Goal: Task Accomplishment & Management: Complete application form

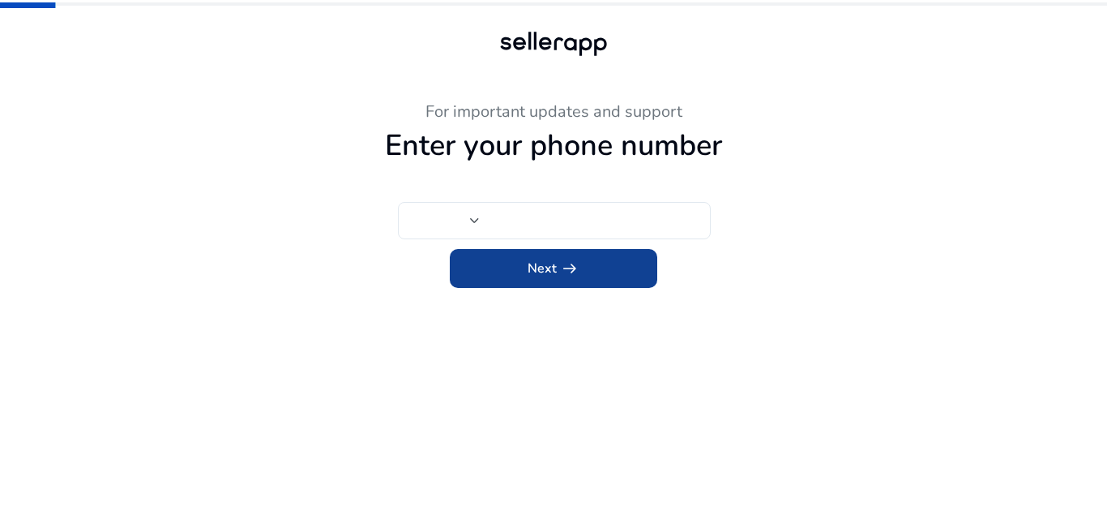
type input "***"
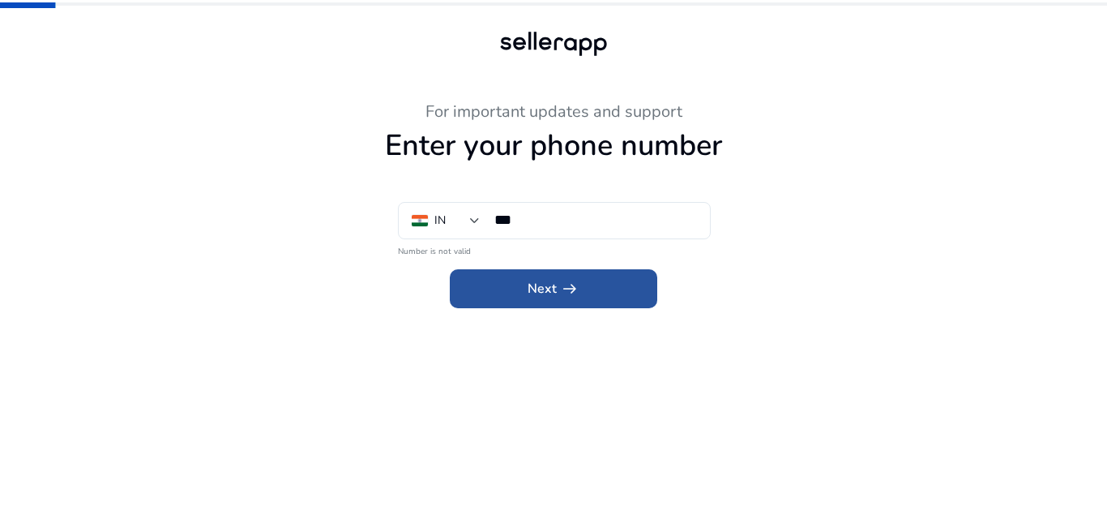
click at [503, 293] on span at bounding box center [554, 288] width 208 height 39
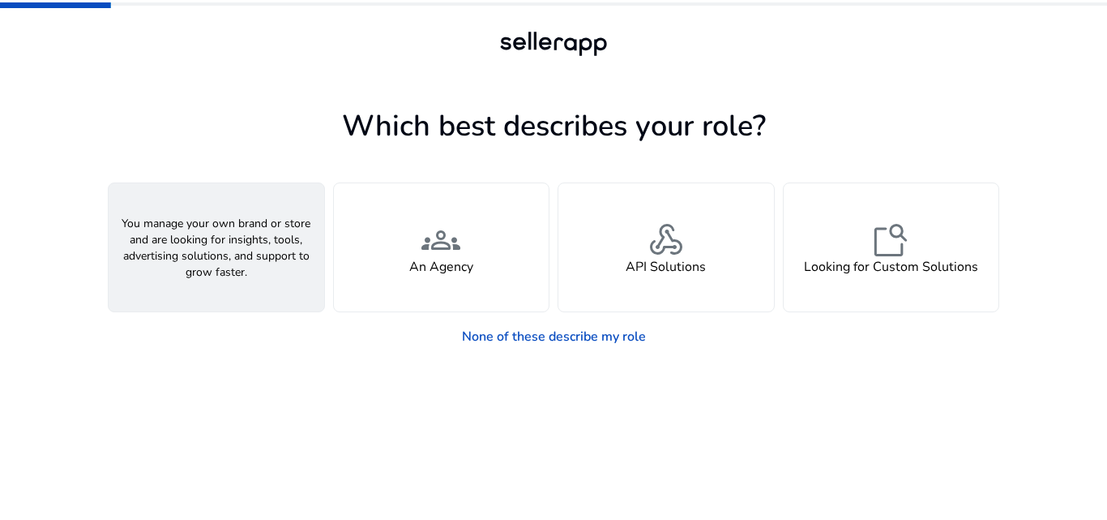
click at [208, 238] on span "person" at bounding box center [216, 239] width 39 height 39
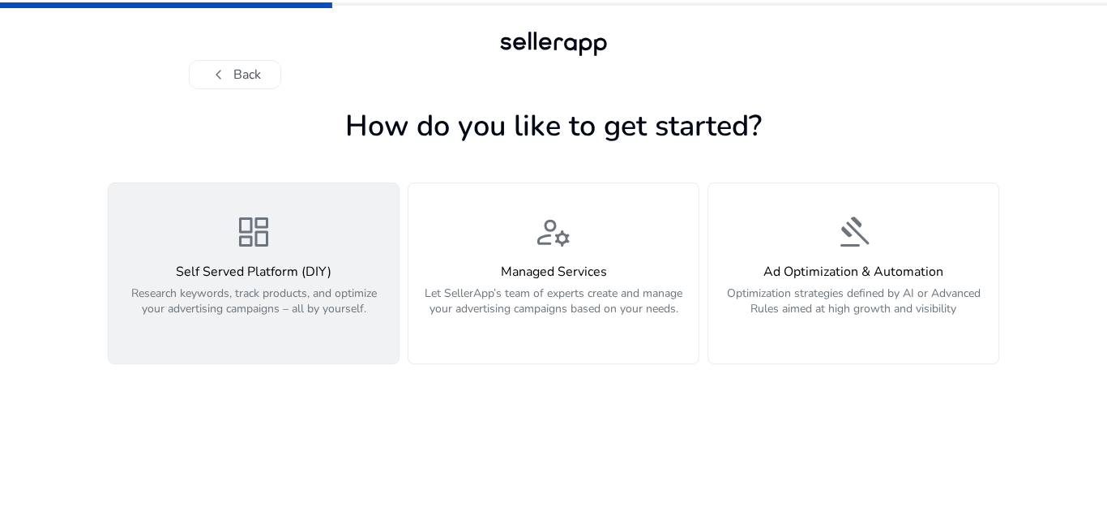
drag, startPoint x: 199, startPoint y: 256, endPoint x: 216, endPoint y: 240, distance: 23.5
click at [200, 255] on div "dashboard Self Served Platform (DIY) Research keywords, track products, and opt…" at bounding box center [253, 273] width 271 height 122
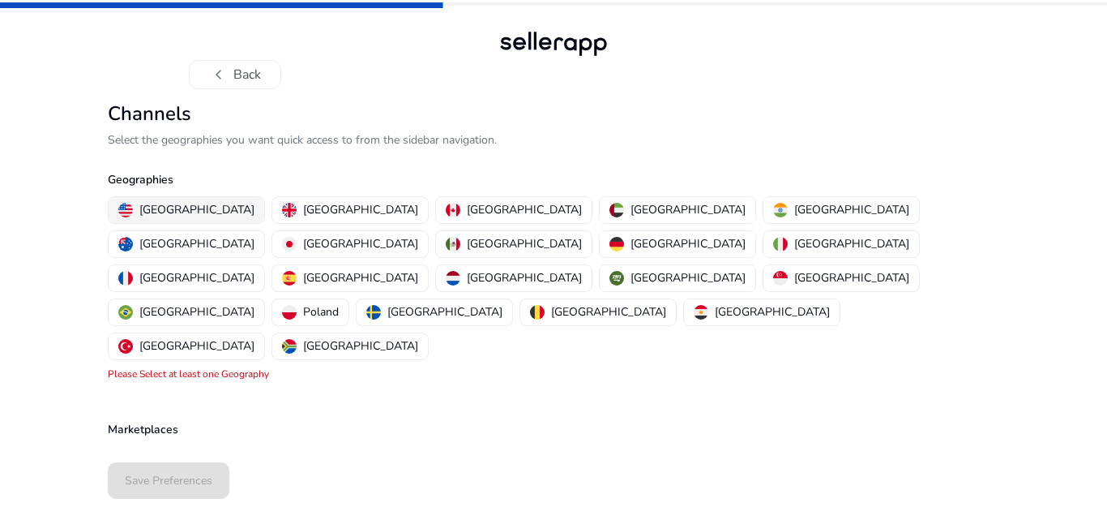
click at [172, 207] on p "[GEOGRAPHIC_DATA]" at bounding box center [196, 209] width 115 height 17
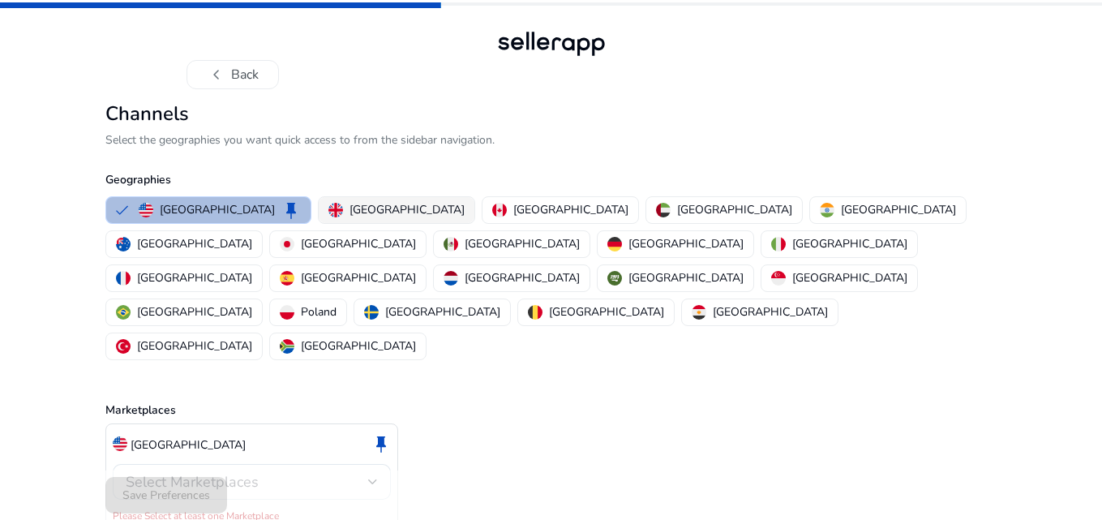
click at [349, 210] on p "[GEOGRAPHIC_DATA]" at bounding box center [406, 209] width 115 height 17
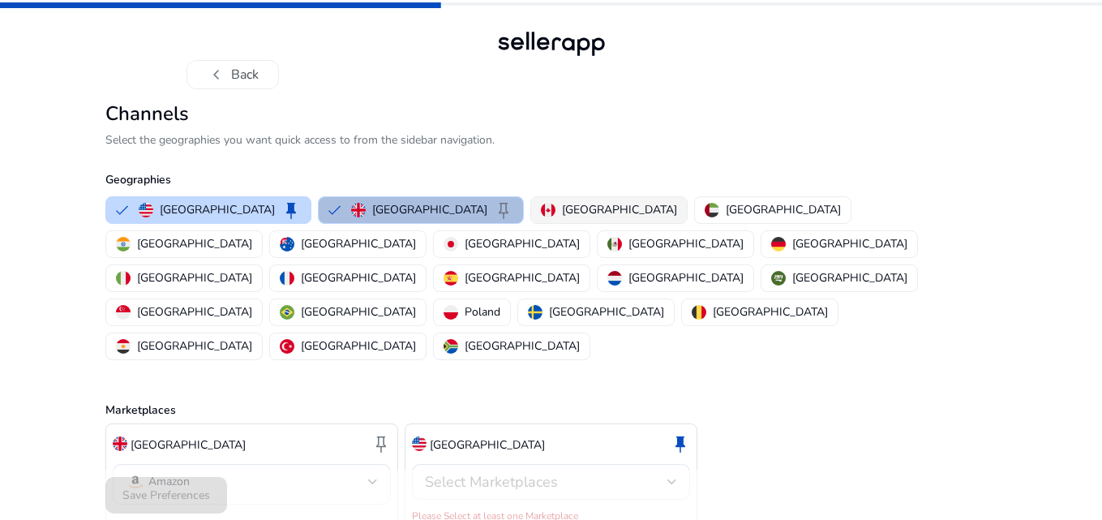
click at [531, 205] on button "[GEOGRAPHIC_DATA]" at bounding box center [609, 210] width 156 height 26
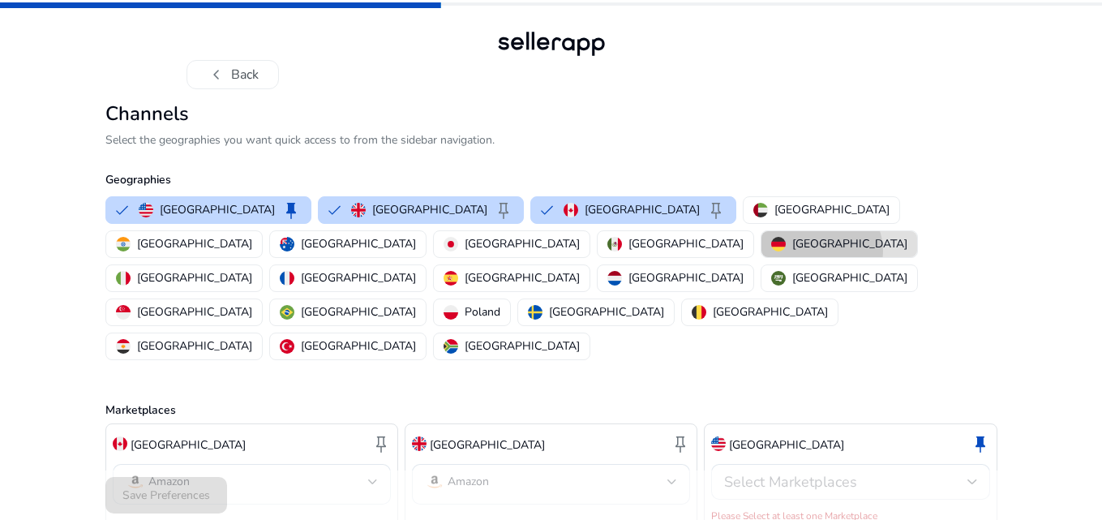
click at [792, 250] on p "[GEOGRAPHIC_DATA]" at bounding box center [849, 243] width 115 height 17
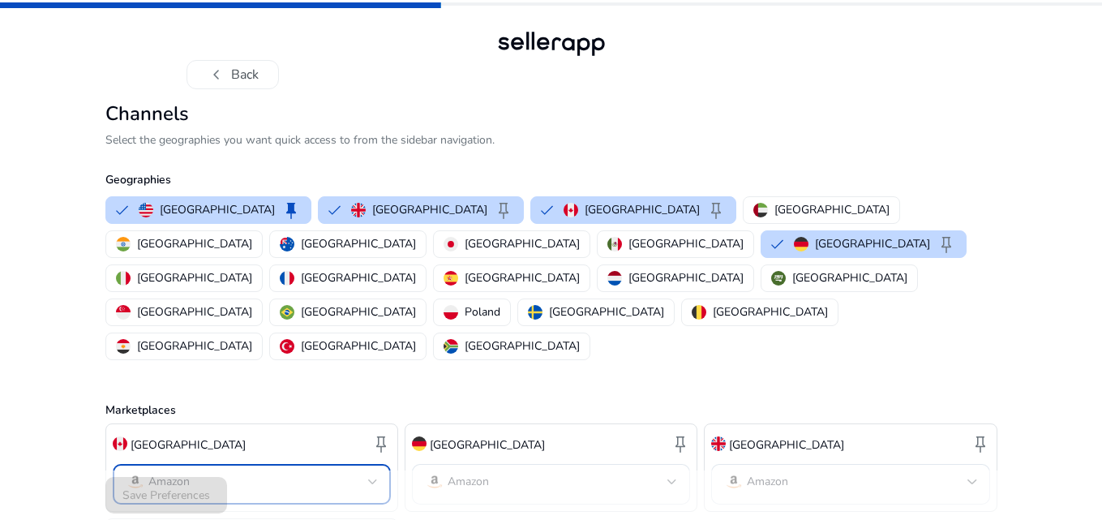
click at [349, 472] on mat-select-trigger "Amazon" at bounding box center [247, 481] width 242 height 19
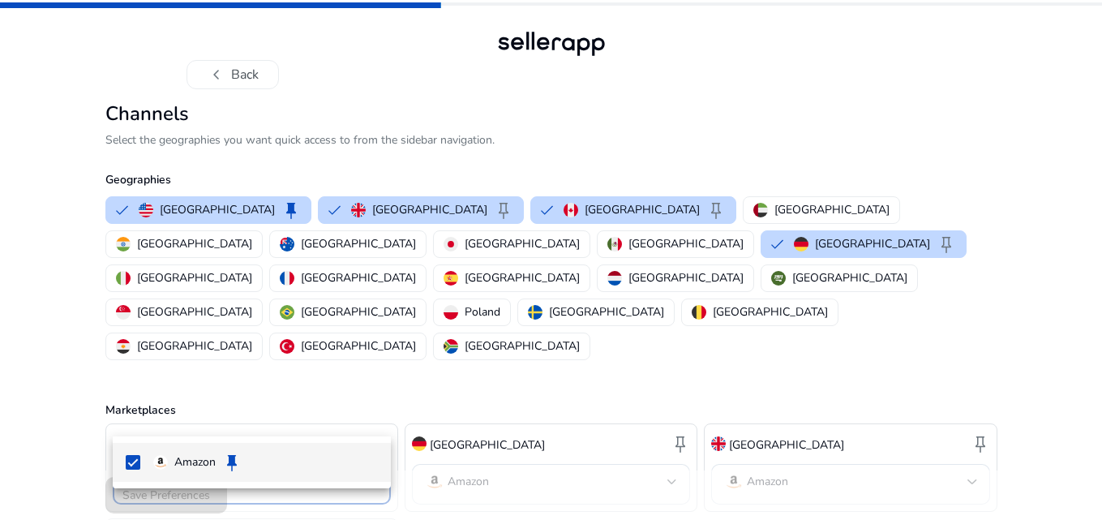
click at [349, 407] on div at bounding box center [551, 260] width 1102 height 520
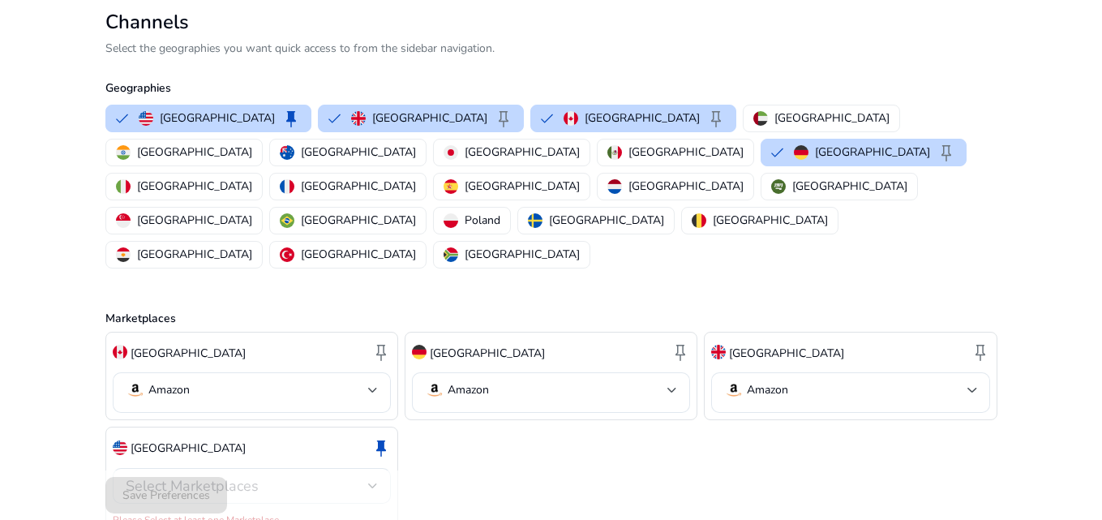
scroll to position [100, 0]
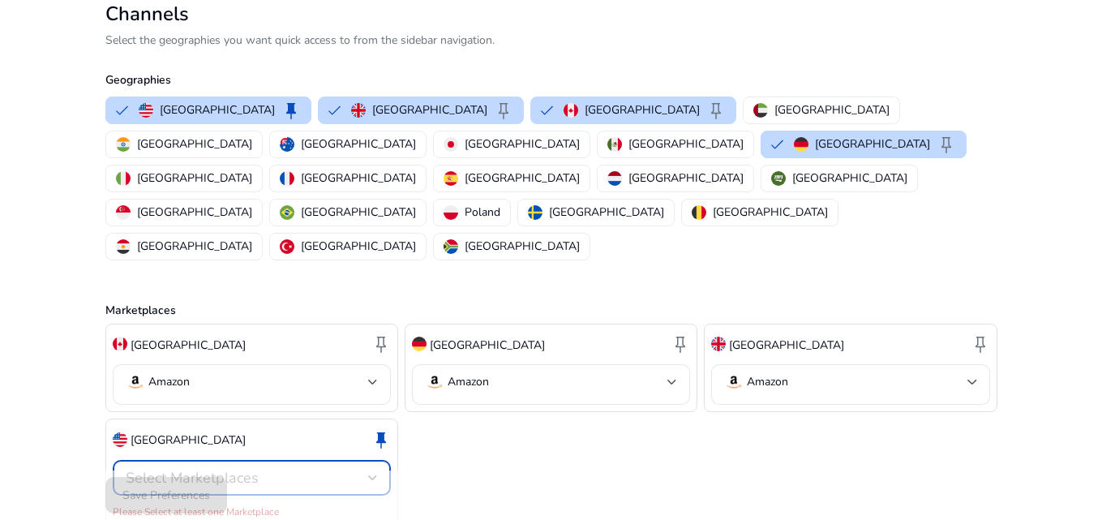
click at [322, 469] on div "Select Marketplaces" at bounding box center [247, 478] width 242 height 18
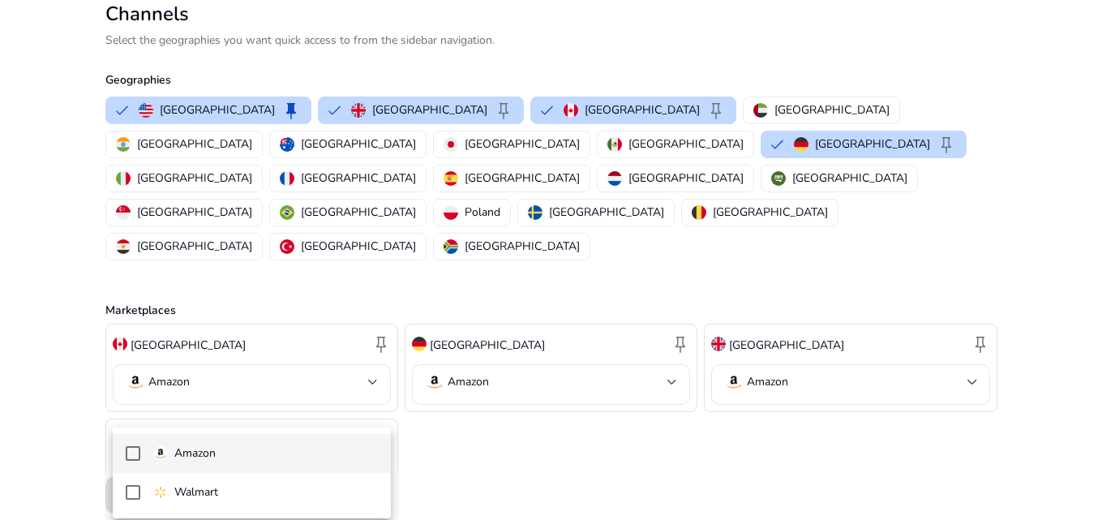
click at [229, 458] on span "Amazon" at bounding box center [265, 453] width 225 height 18
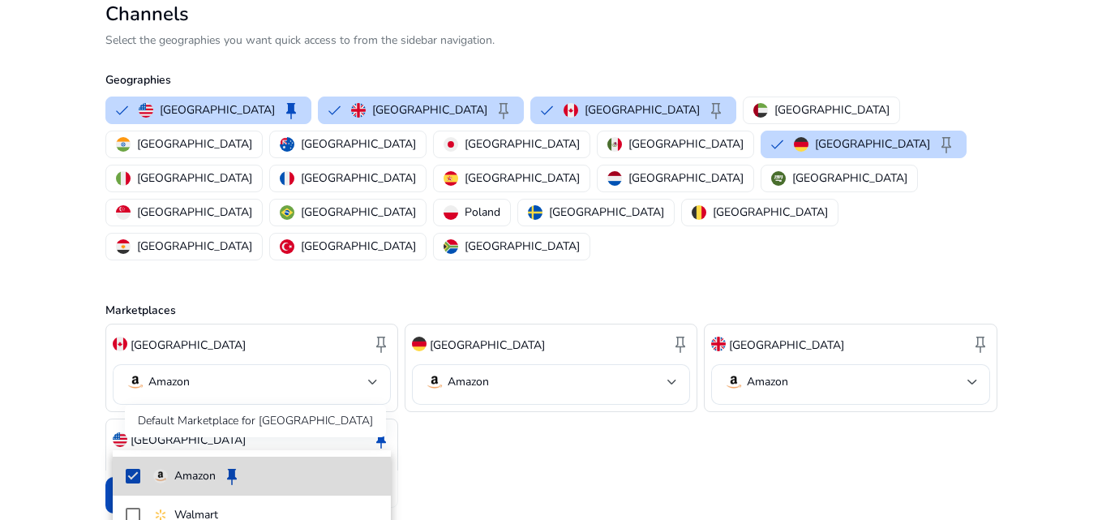
scroll to position [82, 0]
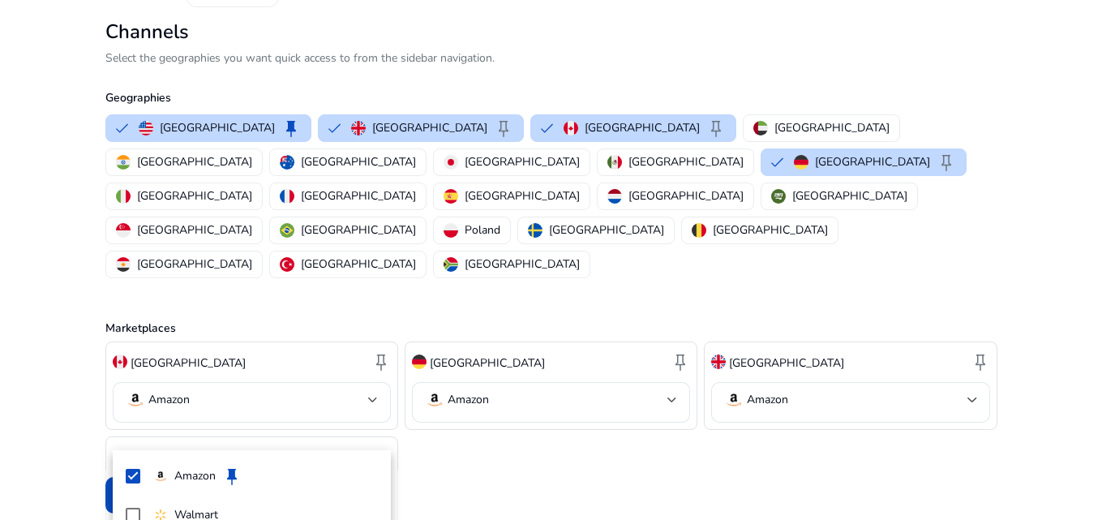
click at [625, 390] on div at bounding box center [551, 260] width 1102 height 520
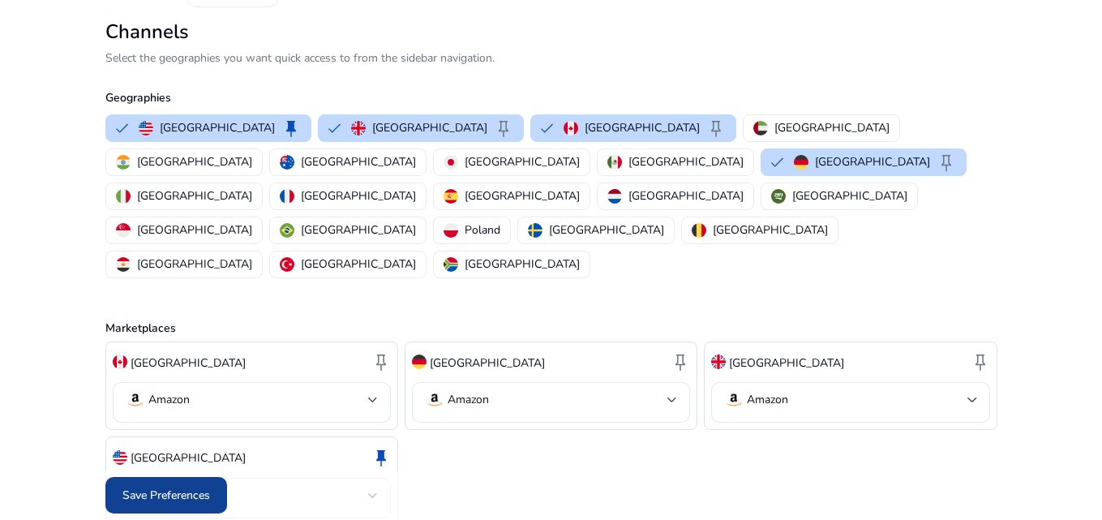
click at [214, 490] on span at bounding box center [166, 495] width 122 height 39
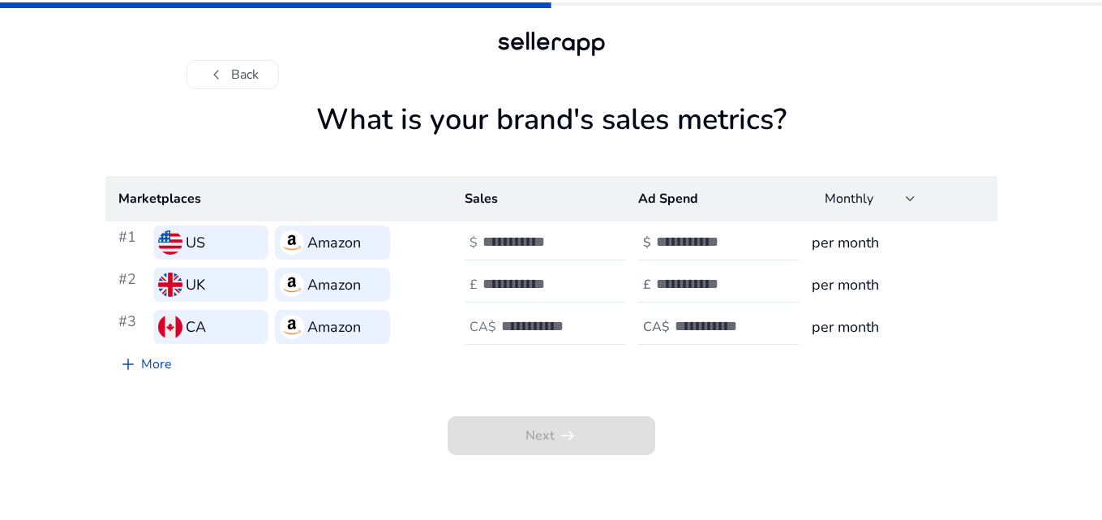
scroll to position [0, 0]
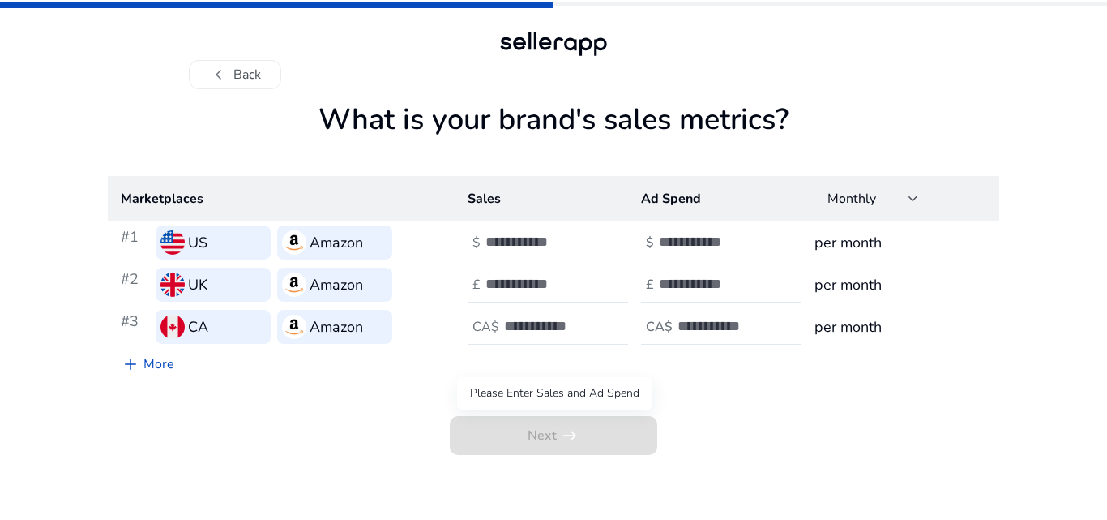
click at [567, 443] on span "Next arrow_right_alt" at bounding box center [554, 435] width 208 height 39
click at [567, 433] on span "Next arrow_right_alt" at bounding box center [554, 435] width 208 height 39
click at [815, 255] on td "per month" at bounding box center [901, 242] width 198 height 42
click at [872, 190] on span "Monthly" at bounding box center [852, 199] width 49 height 18
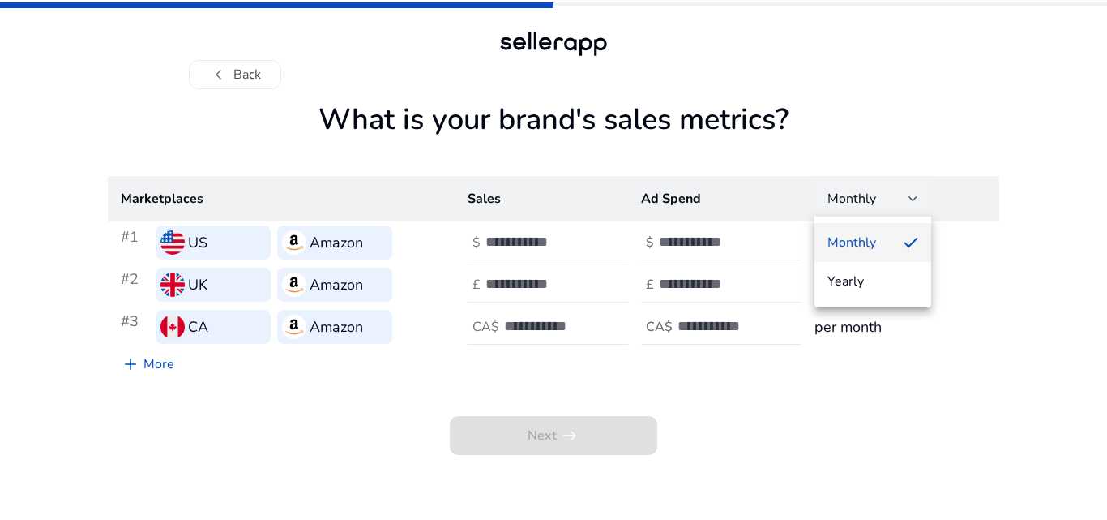
click at [882, 212] on div at bounding box center [553, 260] width 1107 height 520
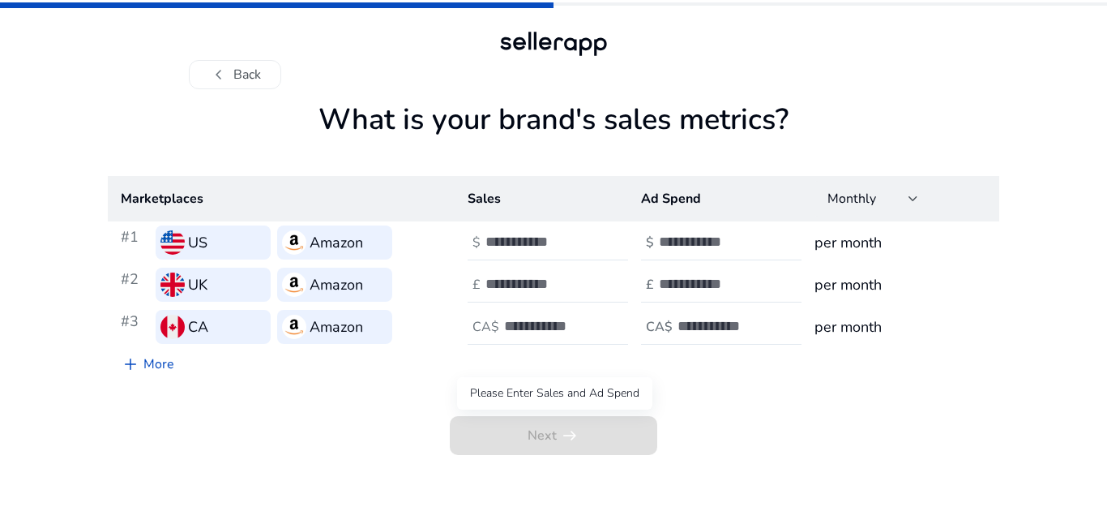
click at [584, 450] on span "Next arrow_right_alt" at bounding box center [554, 435] width 208 height 39
click at [550, 247] on input "number" at bounding box center [540, 242] width 109 height 18
click at [592, 241] on input "*" at bounding box center [540, 242] width 109 height 18
click at [588, 243] on input "*" at bounding box center [540, 242] width 109 height 18
click at [588, 243] on input "**" at bounding box center [540, 242] width 109 height 18
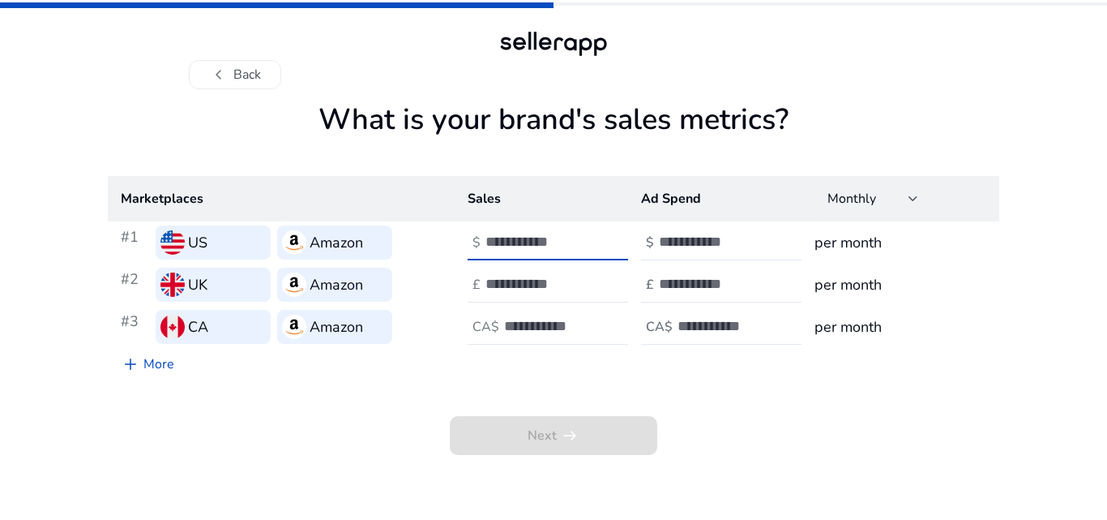
click at [588, 238] on input "*" at bounding box center [540, 242] width 109 height 18
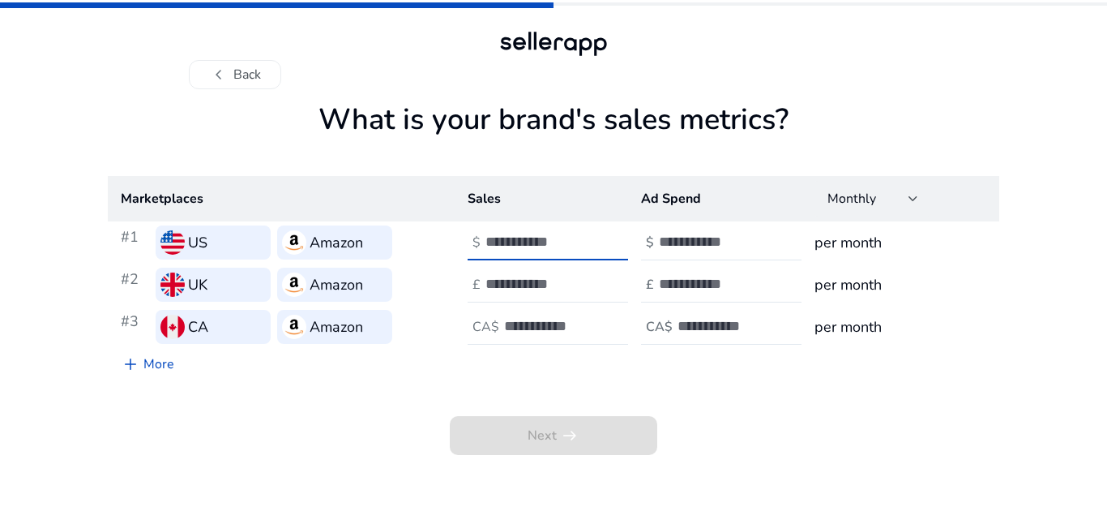
click at [588, 238] on input "*" at bounding box center [540, 242] width 109 height 18
type input "*"
click at [588, 238] on input "*" at bounding box center [540, 242] width 109 height 18
type input "*"
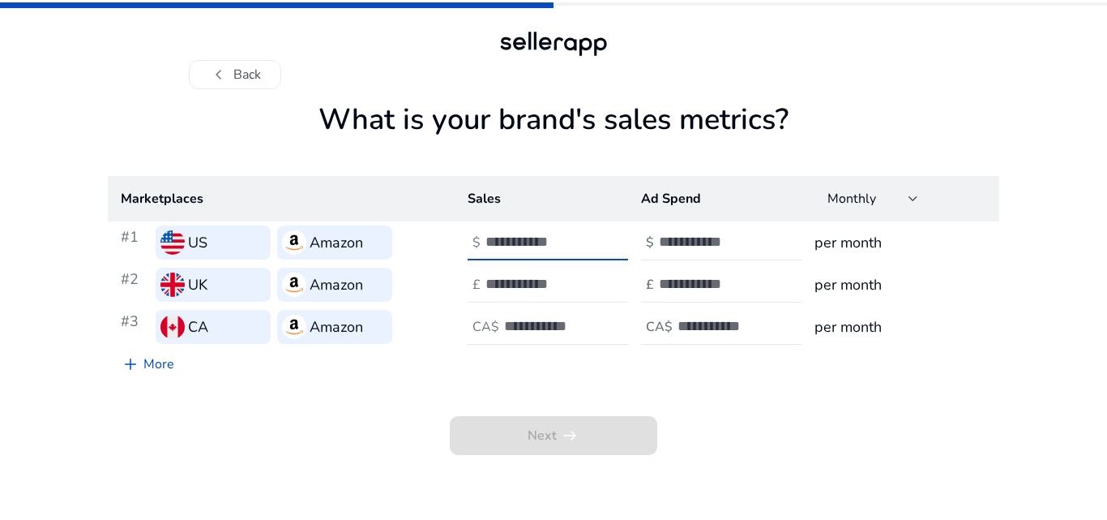
type input "**"
click at [558, 278] on input "number" at bounding box center [540, 284] width 109 height 18
type input "**"
click at [546, 322] on input "number" at bounding box center [558, 326] width 109 height 18
type input "*"
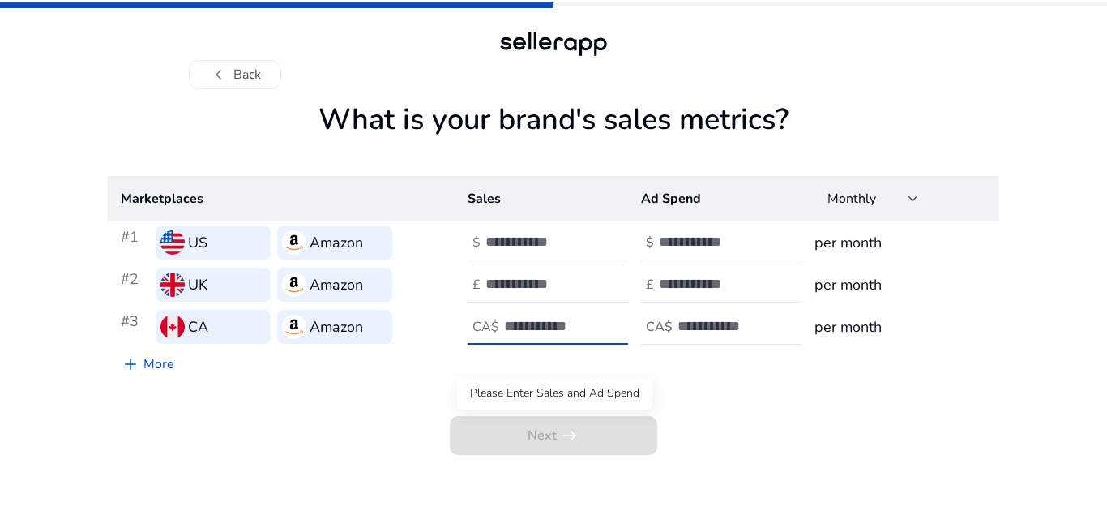
type input "**"
click at [554, 451] on span "Next arrow_right_alt" at bounding box center [554, 435] width 208 height 39
click at [552, 451] on span "Next arrow_right_alt" at bounding box center [554, 435] width 208 height 39
click at [706, 251] on div at bounding box center [732, 243] width 146 height 36
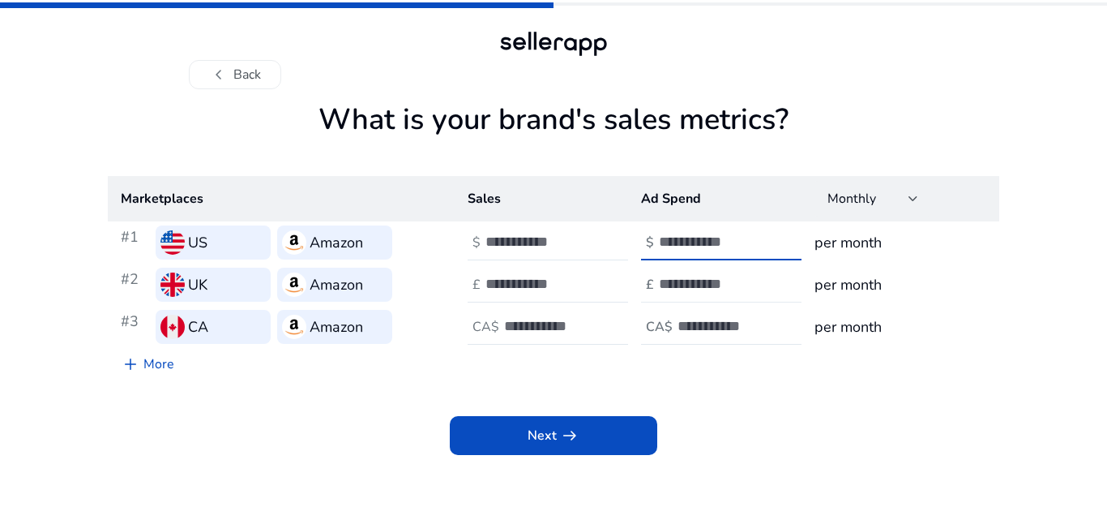
type input "*"
click at [691, 285] on input "number" at bounding box center [713, 284] width 109 height 18
type input "*"
click at [675, 324] on div "CA$" at bounding box center [659, 326] width 36 height 15
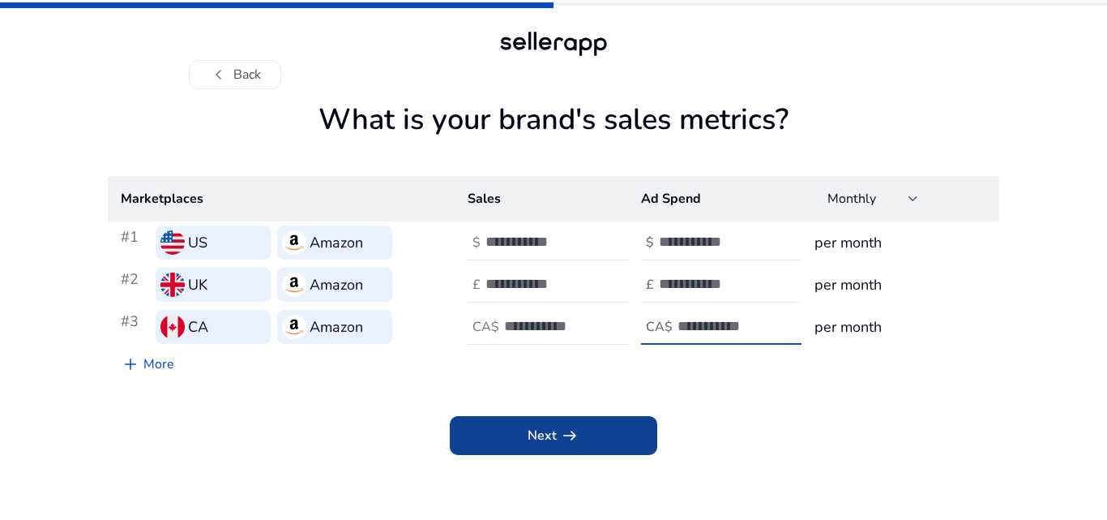
type input "*"
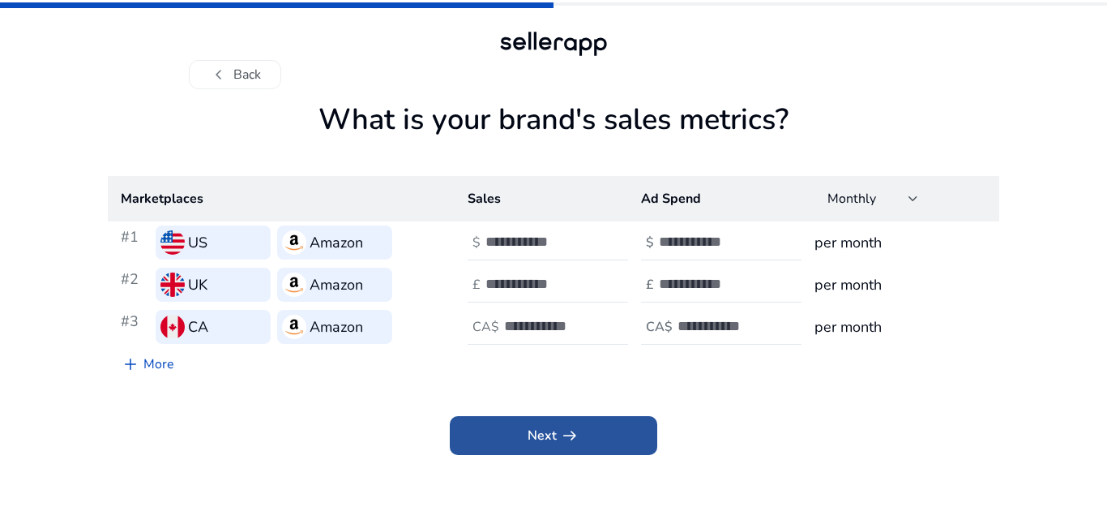
click at [591, 424] on span at bounding box center [554, 435] width 208 height 39
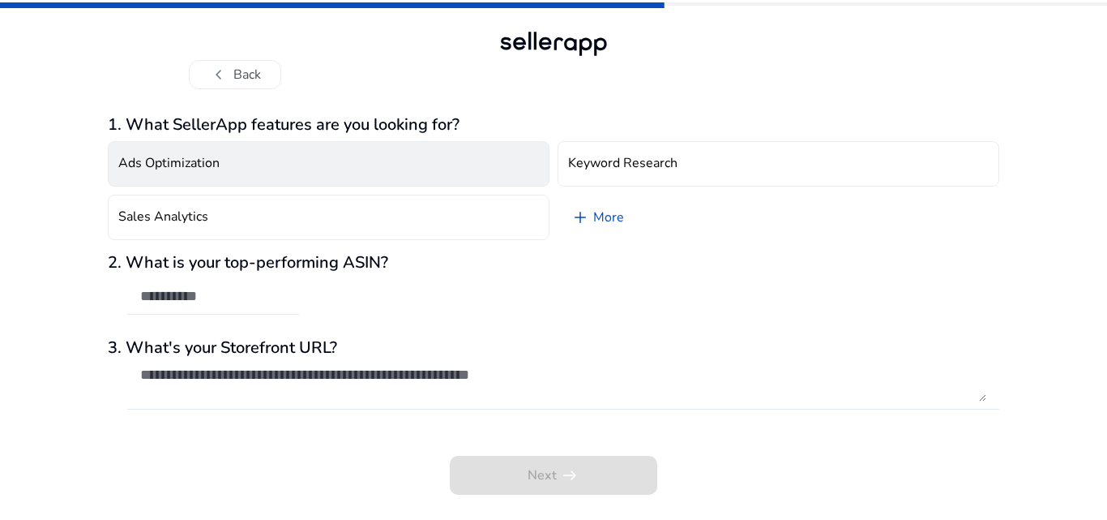
click at [261, 169] on button "Ads Optimization" at bounding box center [329, 163] width 442 height 45
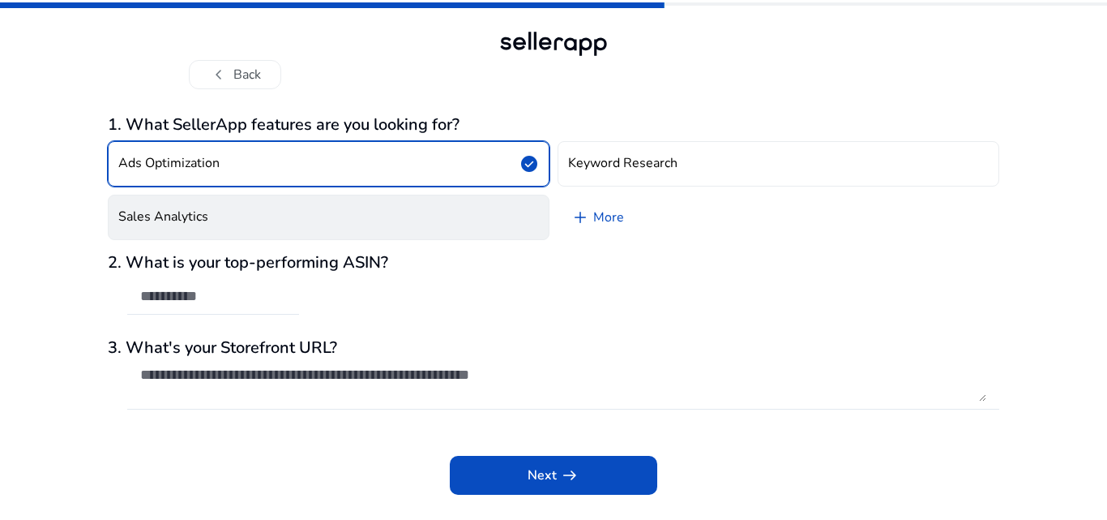
click at [250, 213] on button "Sales Analytics" at bounding box center [329, 217] width 442 height 45
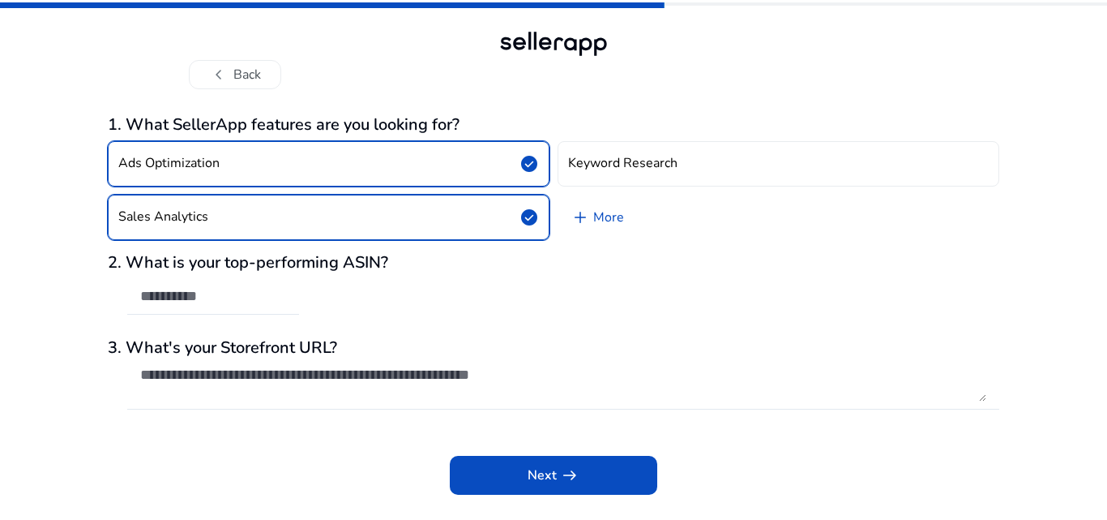
click at [315, 177] on button "Ads Optimization check_circle" at bounding box center [329, 163] width 442 height 45
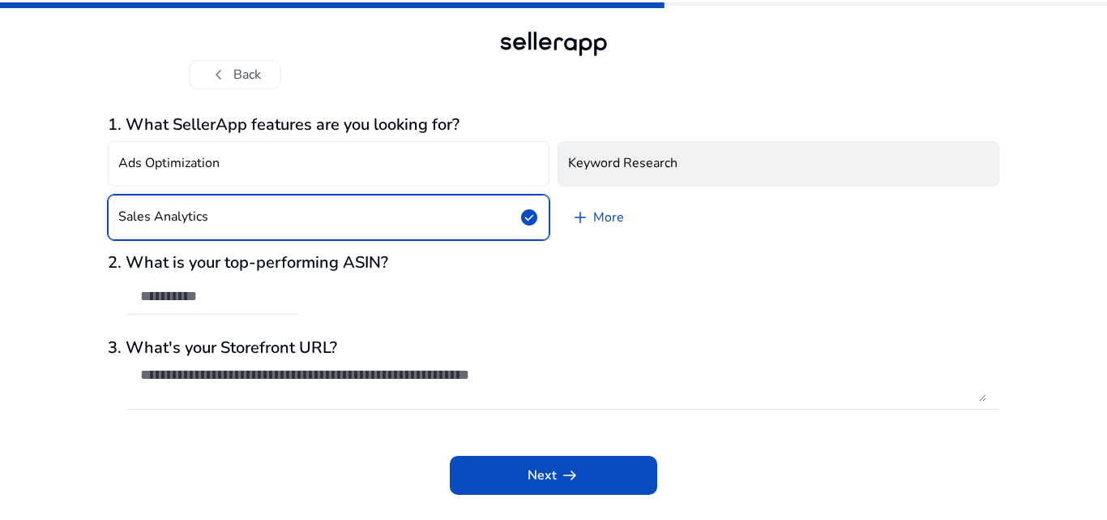
click at [689, 173] on button "Keyword Research" at bounding box center [779, 163] width 442 height 45
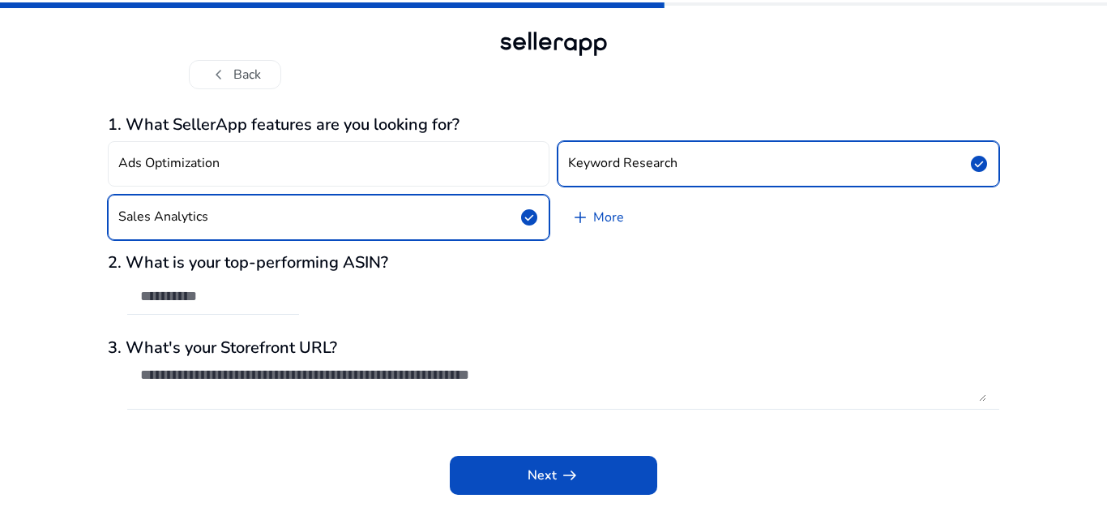
click at [533, 507] on app-questions-diy "1. What SellerApp features are you looking for? Ads Optimization Keyword Resear…" at bounding box center [554, 317] width 892 height 405
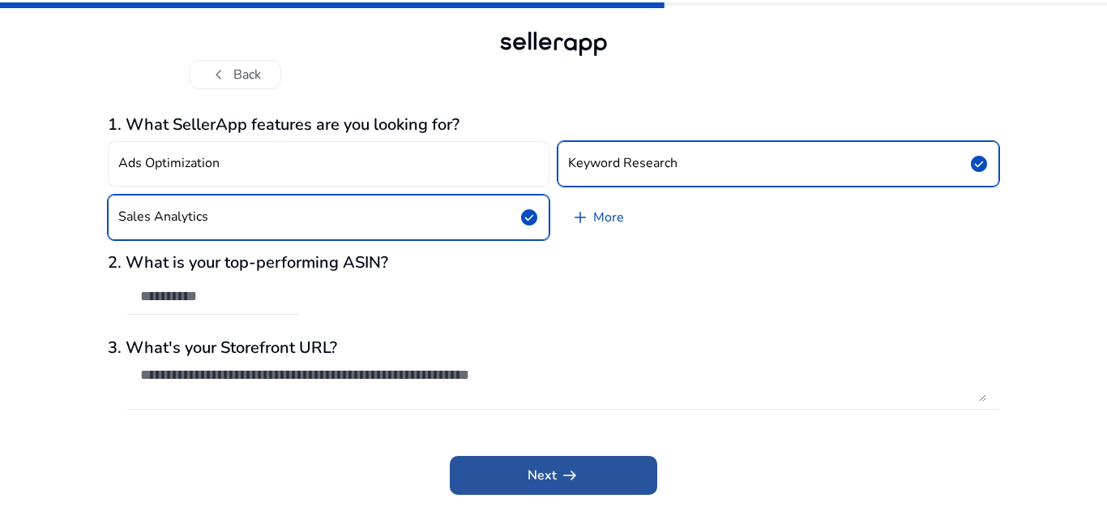
click at [591, 476] on span at bounding box center [554, 475] width 208 height 39
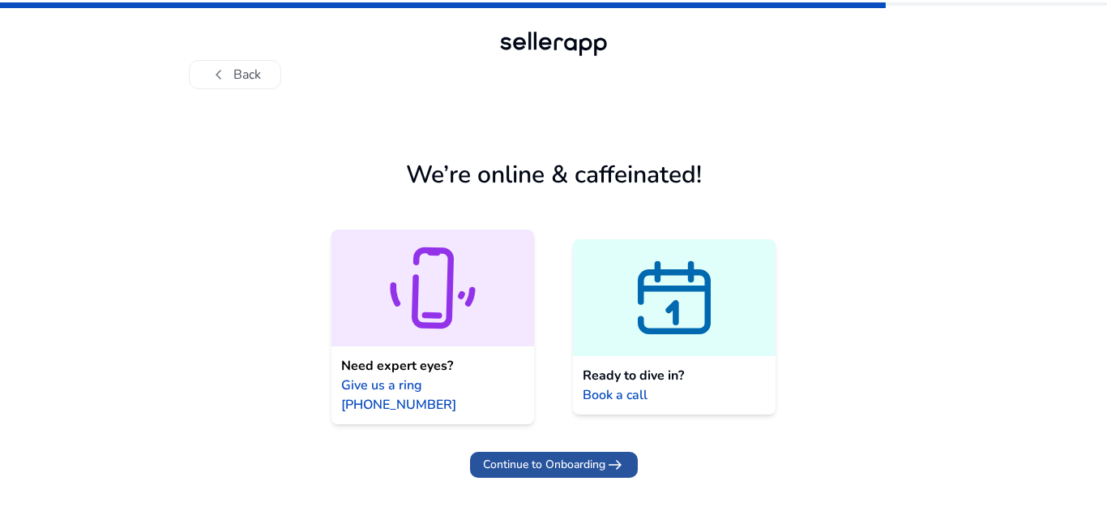
click at [565, 456] on span "Continue to Onboarding" at bounding box center [544, 464] width 122 height 17
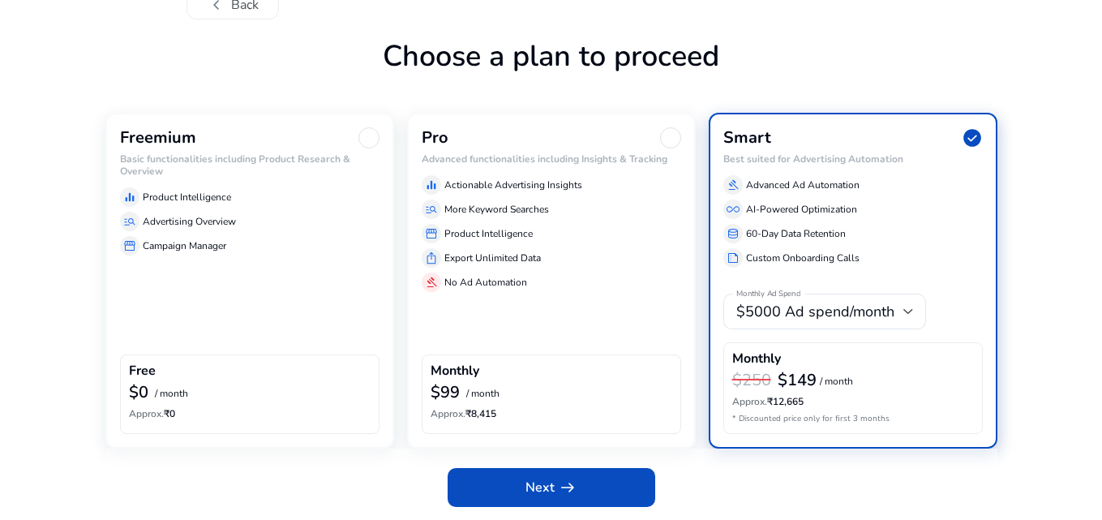
click at [284, 296] on div "Freemium Basic functionalities including Product Research & Overview equalizer …" at bounding box center [249, 280] width 289 height 335
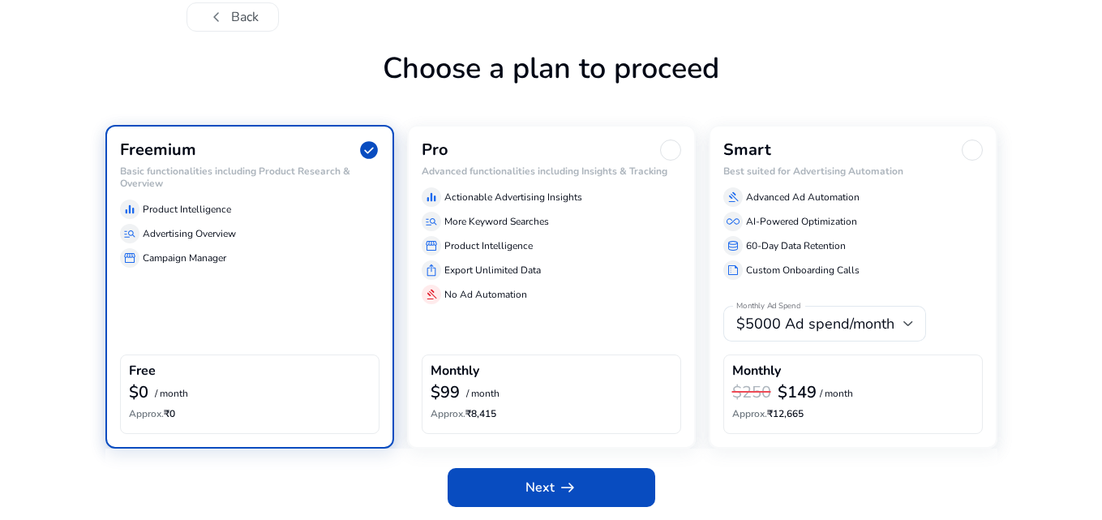
scroll to position [58, 0]
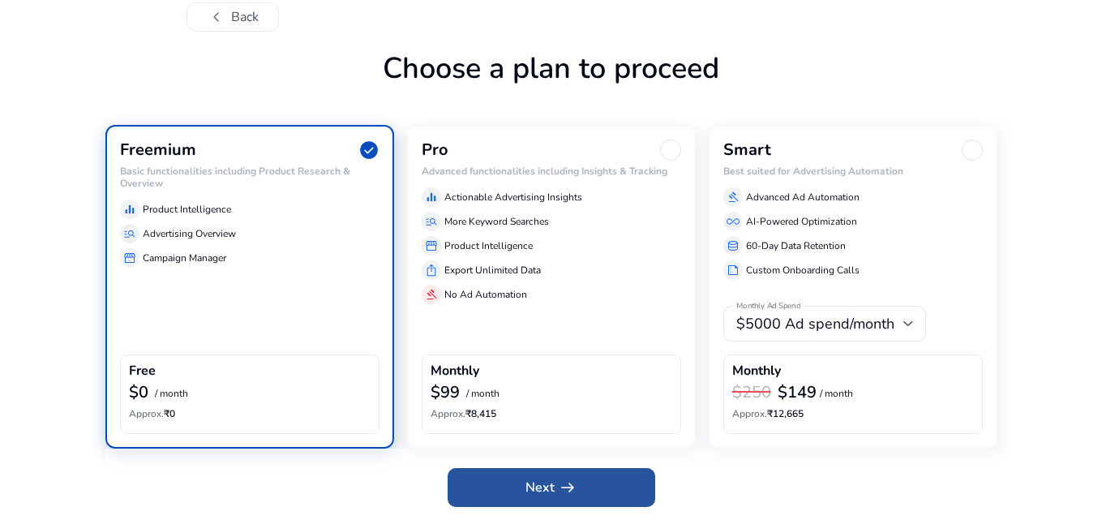
click at [514, 476] on span at bounding box center [551, 487] width 208 height 39
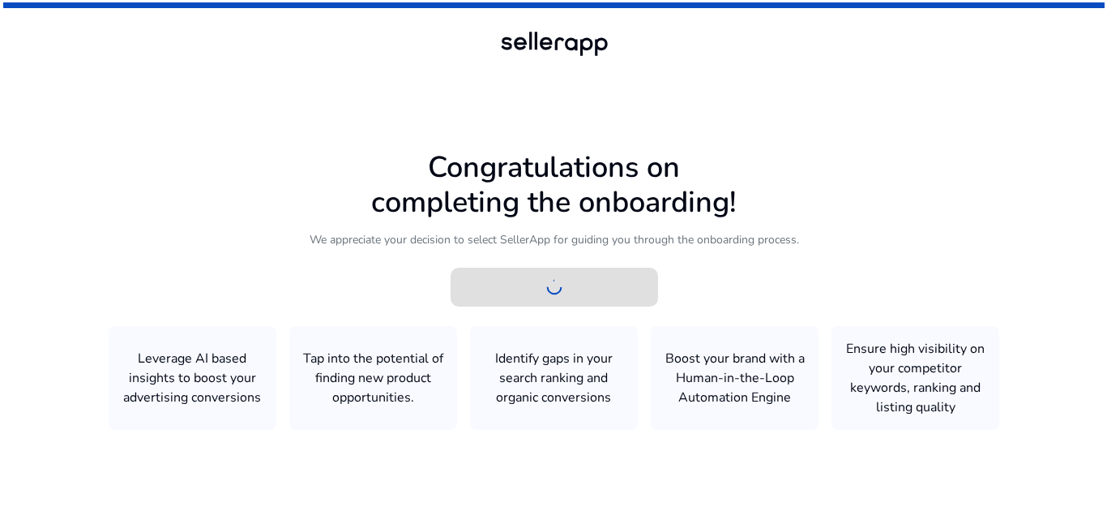
scroll to position [0, 0]
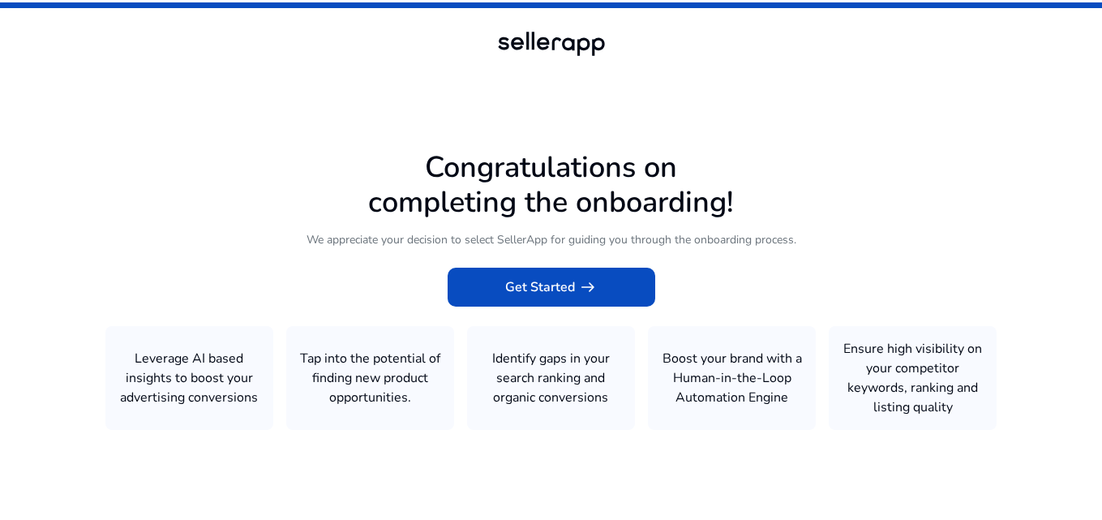
click at [930, 209] on icon at bounding box center [551, 257] width 1102 height 515
drag, startPoint x: 575, startPoint y: 300, endPoint x: 566, endPoint y: 321, distance: 22.9
click at [566, 321] on div "Congratulations on completing the onboarding! We appreciate your decision to se…" at bounding box center [551, 290] width 892 height 280
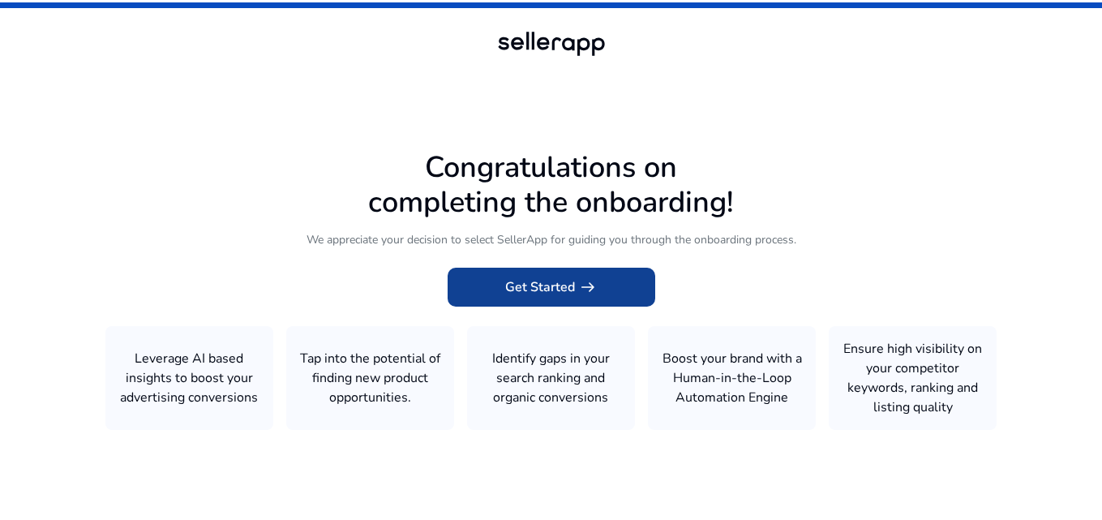
click at [610, 278] on span at bounding box center [551, 287] width 208 height 39
